Goal: Transaction & Acquisition: Purchase product/service

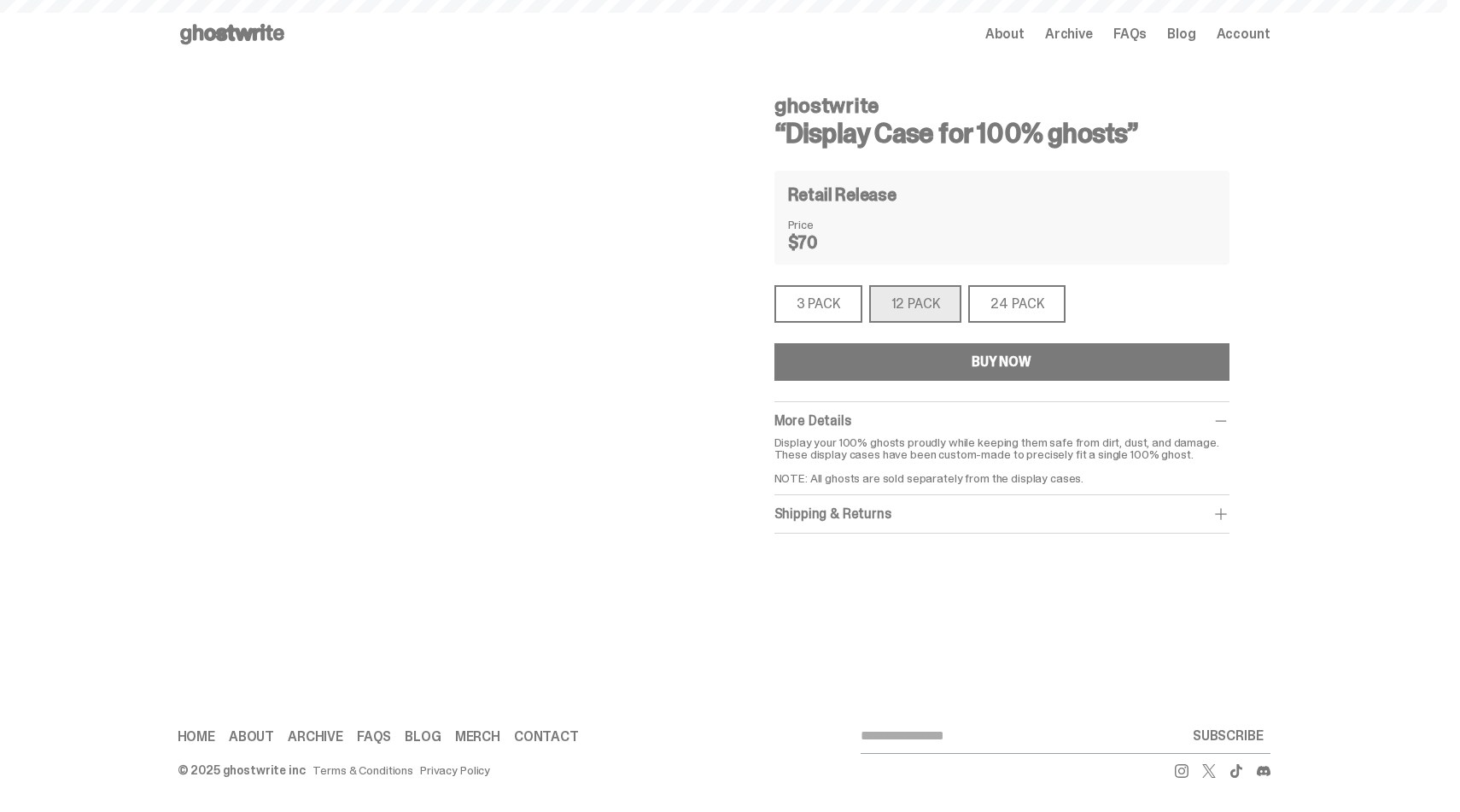
click at [1085, 33] on span "Archive" at bounding box center [1069, 34] width 48 height 14
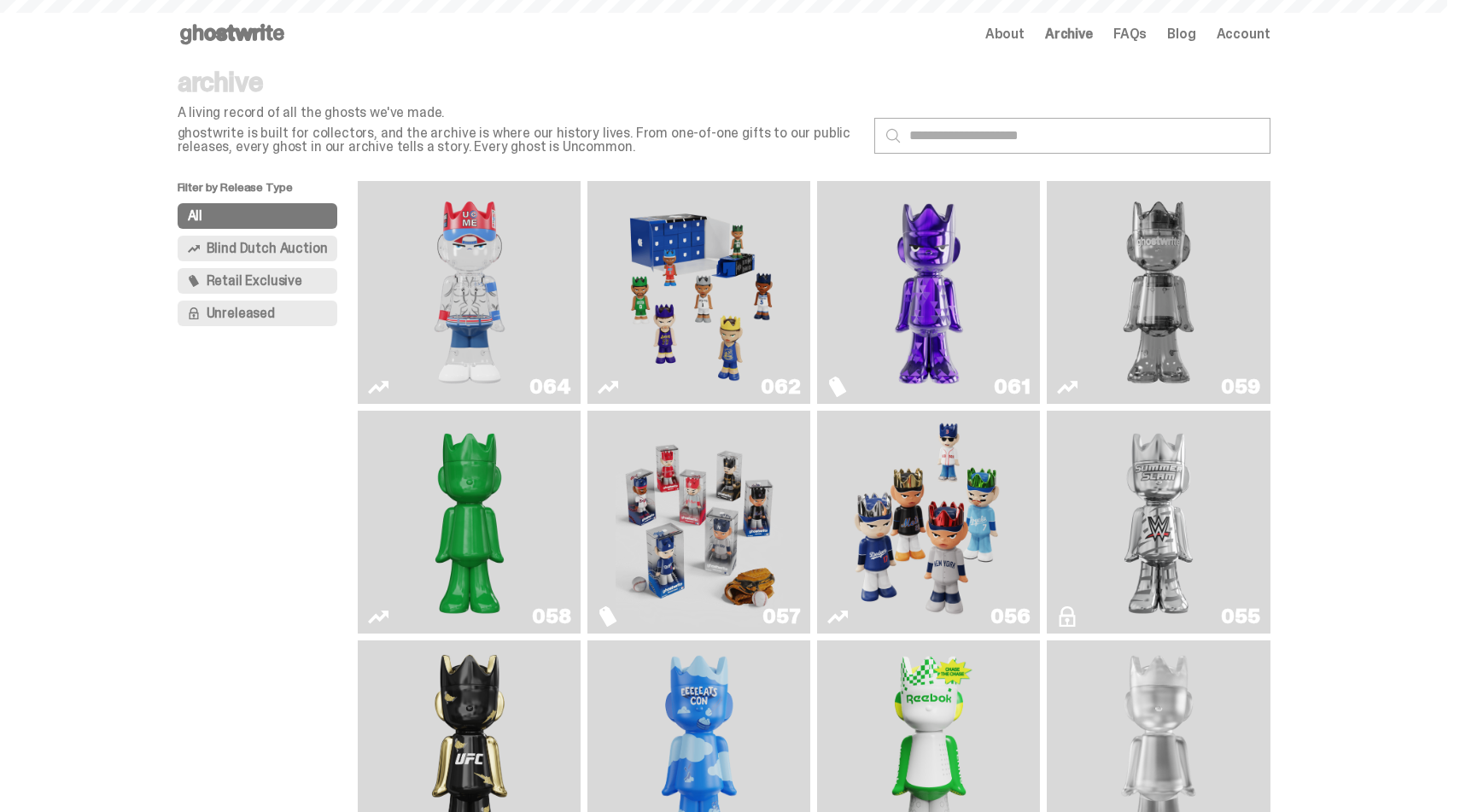
scroll to position [98, 0]
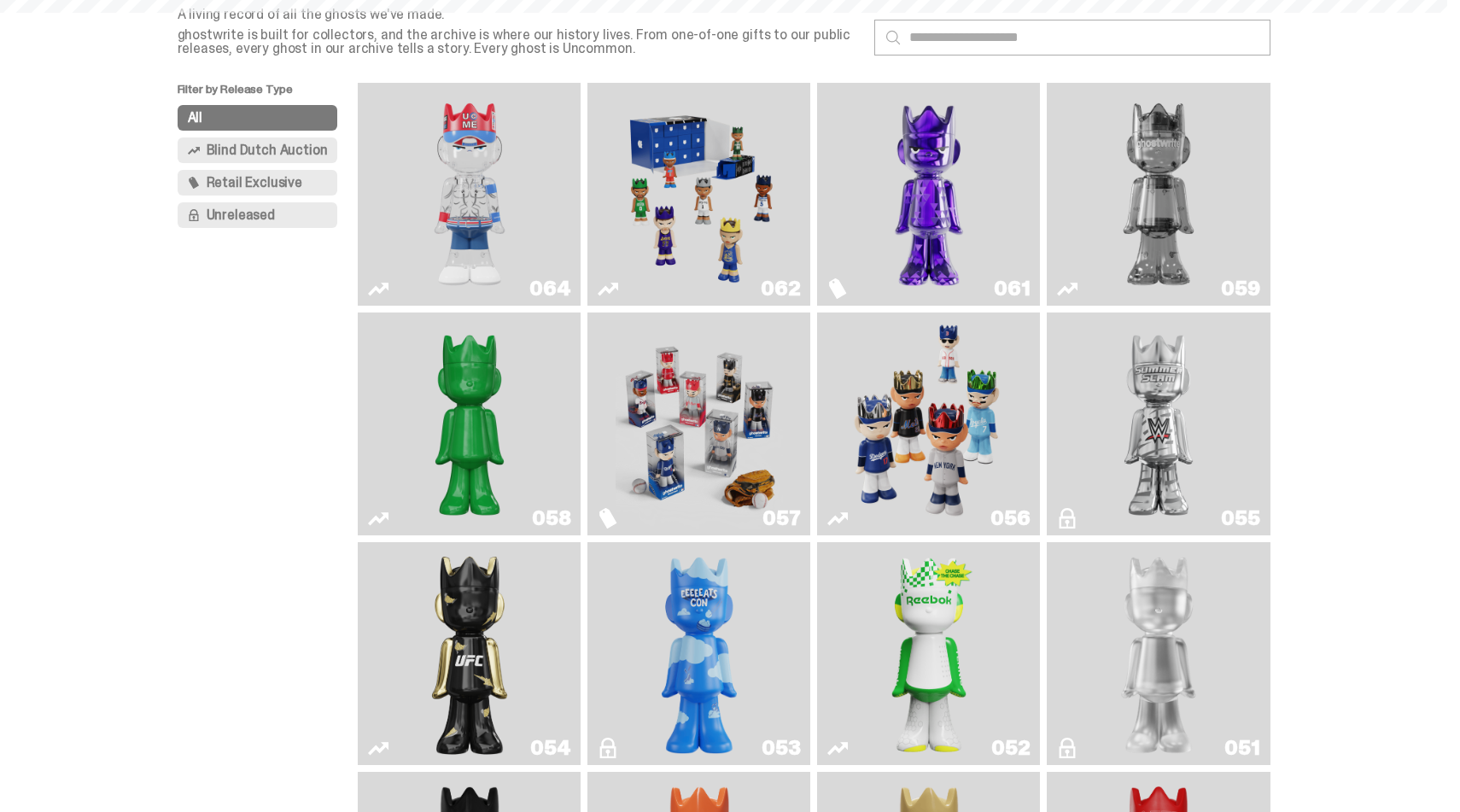
click at [950, 420] on img "Game Face (2025)" at bounding box center [929, 424] width 168 height 210
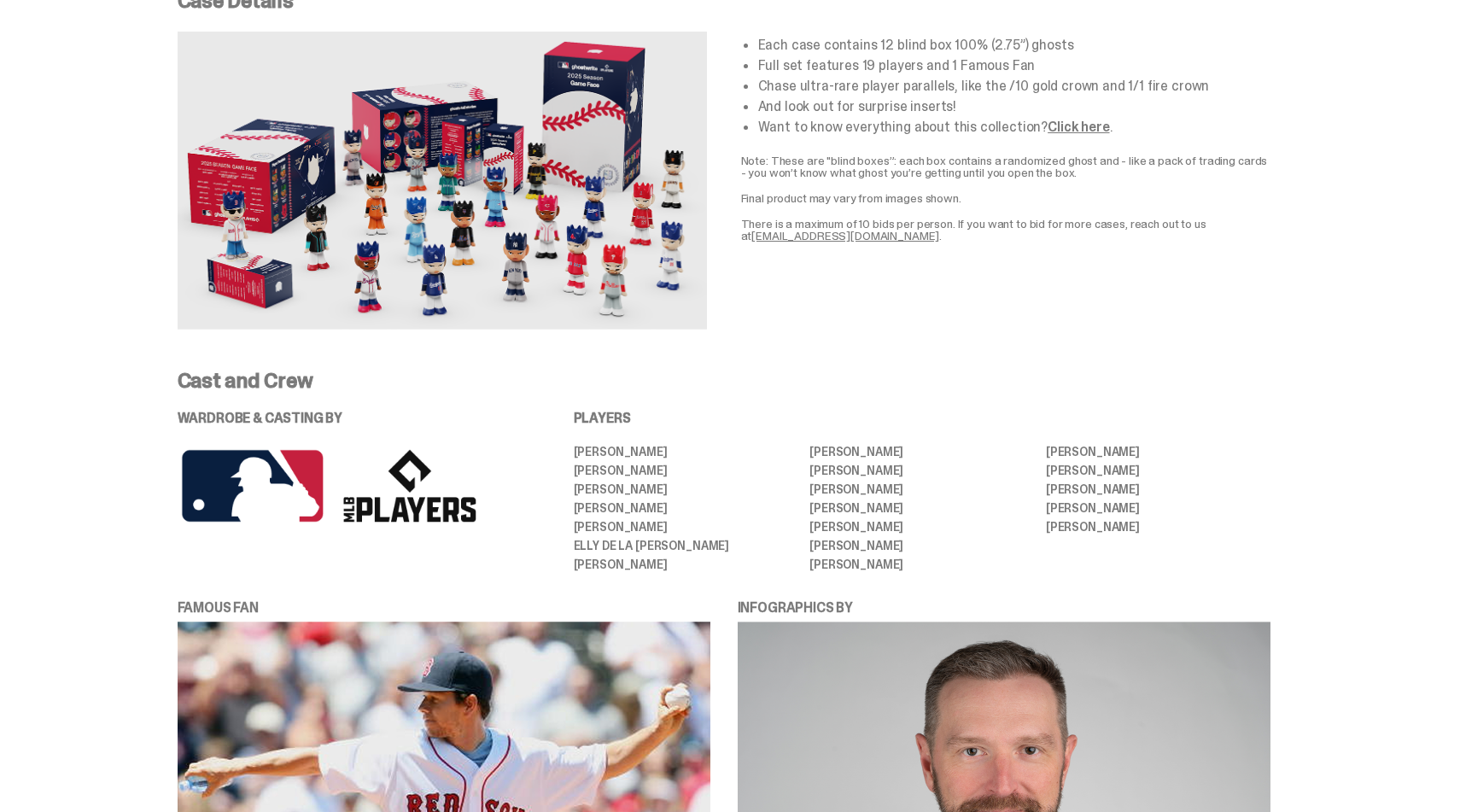
scroll to position [2778, 0]
